Goal: Task Accomplishment & Management: Manage account settings

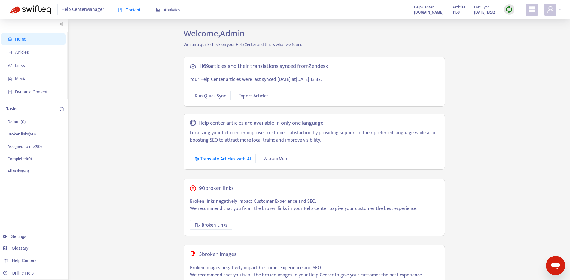
click at [452, 115] on div "Home Articles Links Media Dynamic Content Tasks Default ( 0 ) Broken links ( 90…" at bounding box center [285, 204] width 552 height 352
click at [30, 266] on div "Help Centers" at bounding box center [32, 261] width 68 height 12
click at [102, 226] on link "[DOMAIN_NAME]" at bounding box center [95, 223] width 41 height 5
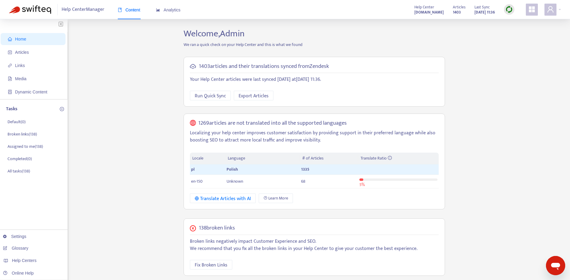
click at [507, 11] on img at bounding box center [509, 10] width 8 height 8
click at [516, 30] on link "Full Sync" at bounding box center [520, 31] width 22 height 7
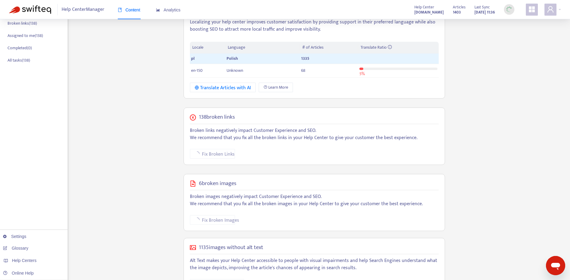
scroll to position [135, 0]
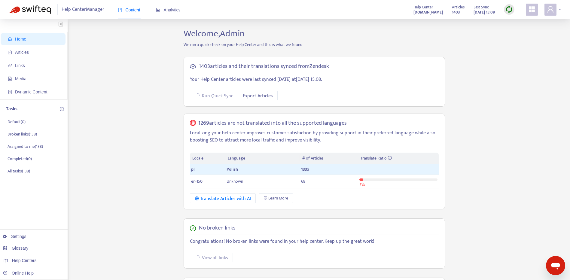
click at [556, 13] on span at bounding box center [551, 10] width 12 height 12
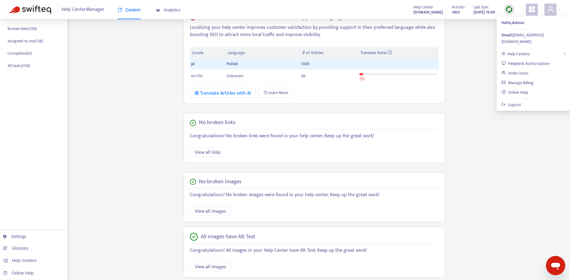
scroll to position [112, 0]
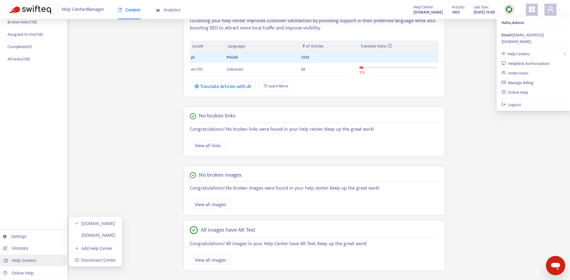
click at [30, 257] on div "Help Centers" at bounding box center [32, 261] width 68 height 12
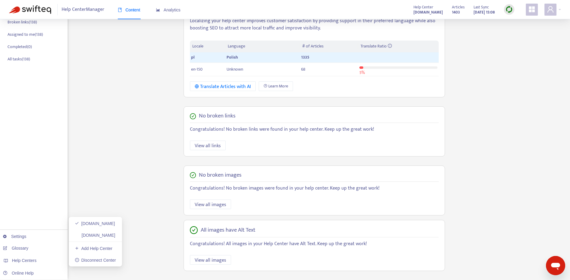
click at [106, 233] on link "[DOMAIN_NAME]" at bounding box center [95, 235] width 41 height 5
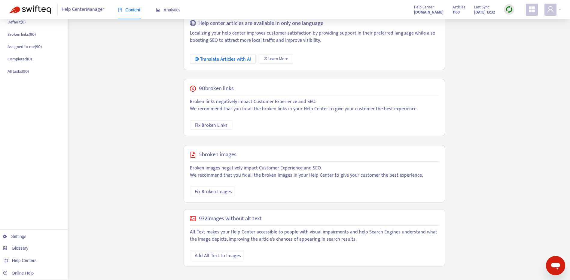
click at [507, 6] on img at bounding box center [509, 10] width 8 height 8
click at [524, 32] on link "Full Sync" at bounding box center [520, 31] width 22 height 7
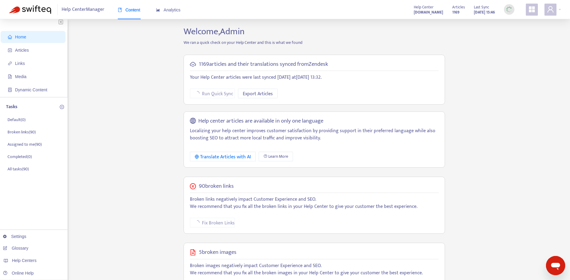
scroll to position [0, 0]
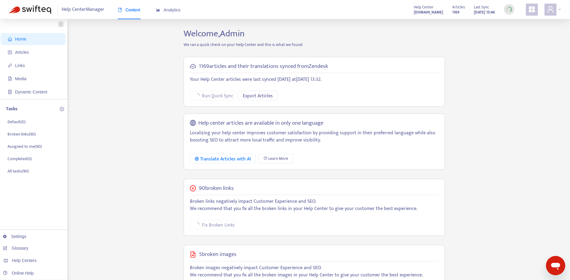
click at [551, 11] on icon "user" at bounding box center [550, 9] width 7 height 7
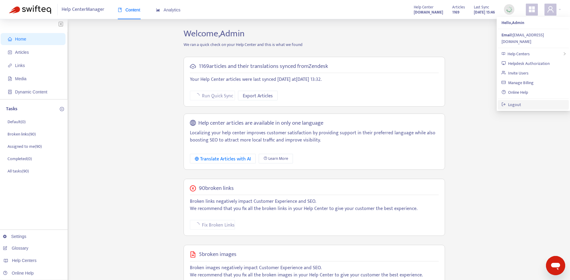
drag, startPoint x: 522, startPoint y: 98, endPoint x: 515, endPoint y: 93, distance: 8.9
click at [521, 101] on link "Logout" at bounding box center [512, 104] width 20 height 7
